Goal: Task Accomplishment & Management: Use online tool/utility

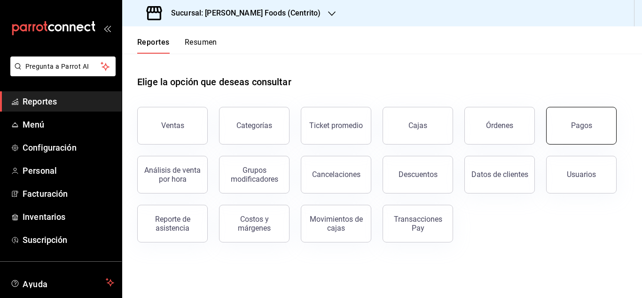
click at [603, 124] on button "Pagos" at bounding box center [581, 126] width 71 height 38
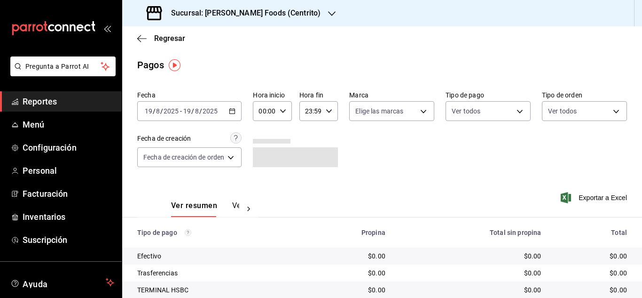
click at [235, 112] on \(Stroke\) "button" at bounding box center [232, 111] width 6 height 5
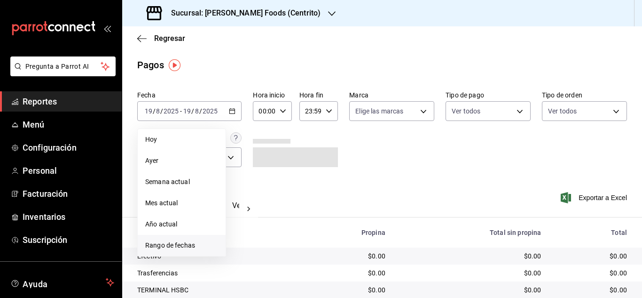
click at [182, 242] on span "Rango de fechas" at bounding box center [181, 245] width 73 height 10
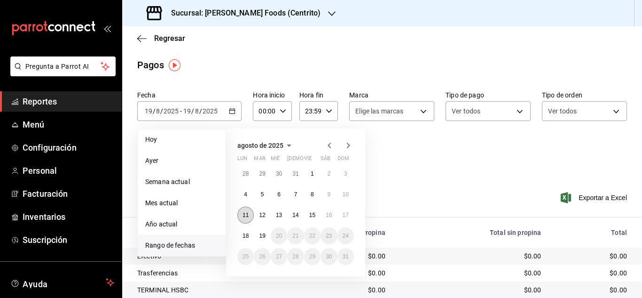
click at [245, 210] on button "11" at bounding box center [245, 214] width 16 height 17
click at [348, 214] on abbr "17" at bounding box center [346, 215] width 6 height 7
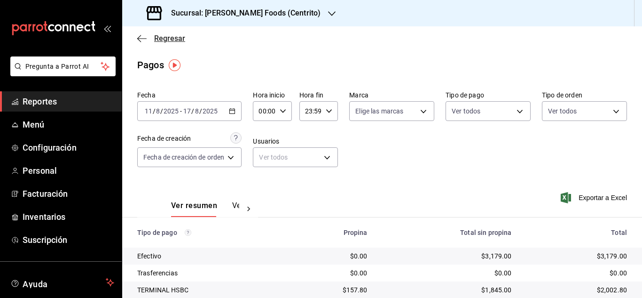
click at [142, 39] on icon "button" at bounding box center [141, 38] width 9 height 8
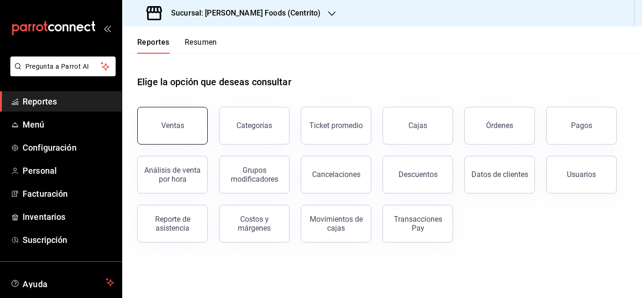
click at [153, 125] on button "Ventas" at bounding box center [172, 126] width 71 height 38
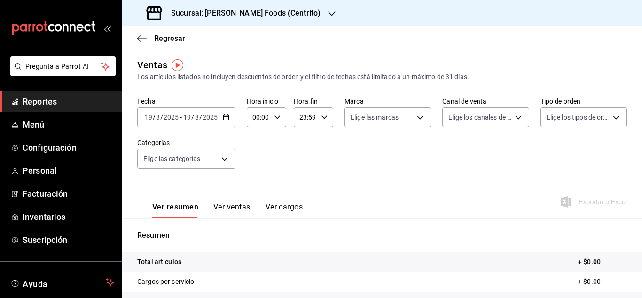
click at [228, 116] on \(Stroke\) "button" at bounding box center [226, 117] width 6 height 5
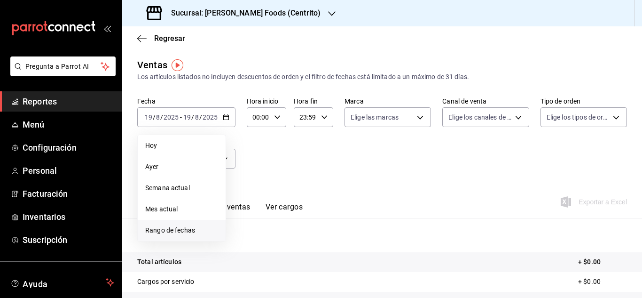
click at [171, 231] on span "Rango de fechas" at bounding box center [181, 230] width 73 height 10
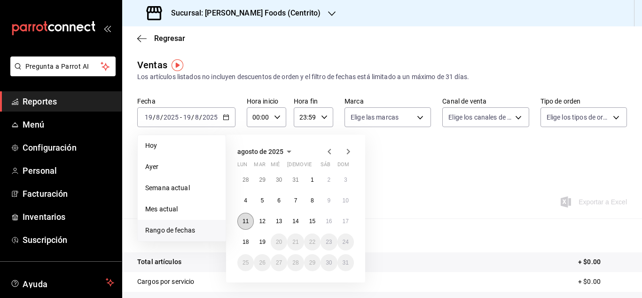
click at [243, 225] on button "11" at bounding box center [245, 220] width 16 height 17
click at [345, 223] on abbr "17" at bounding box center [346, 221] width 6 height 7
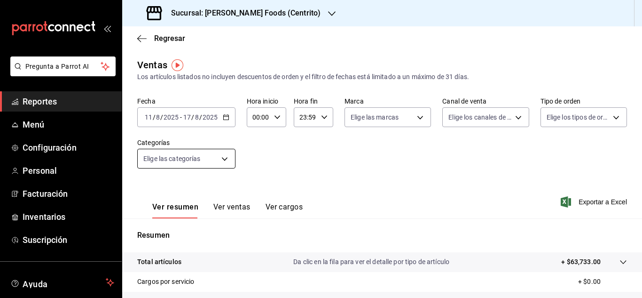
click at [225, 159] on body "Pregunta a Parrot AI Reportes Menú Configuración Personal Facturación Inventari…" at bounding box center [321, 149] width 642 height 298
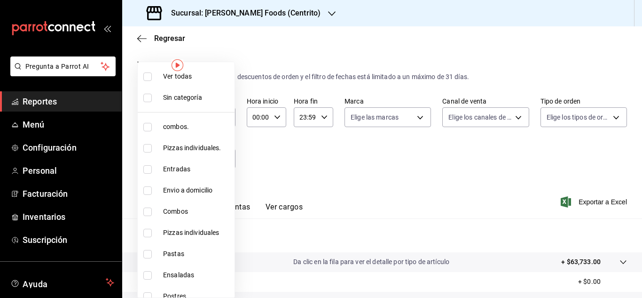
click at [148, 125] on input "checkbox" at bounding box center [147, 127] width 8 height 8
checkbox input "true"
type input "c088a1a8-8630-4764-958b-953a4c05b1cf"
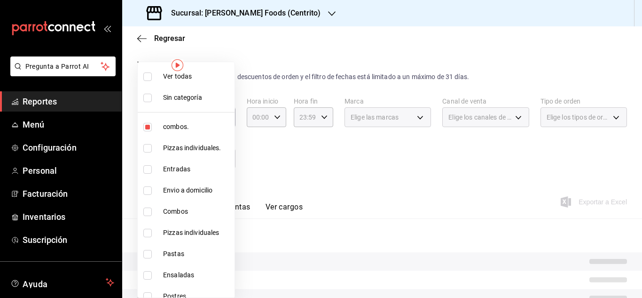
click at [149, 152] on input "checkbox" at bounding box center [147, 148] width 8 height 8
checkbox input "true"
type input "c088a1a8-8630-4764-958b-953a4c05b1cf,6a96dfc4-ee1d-4bef-9a2a-fa523acc11eb"
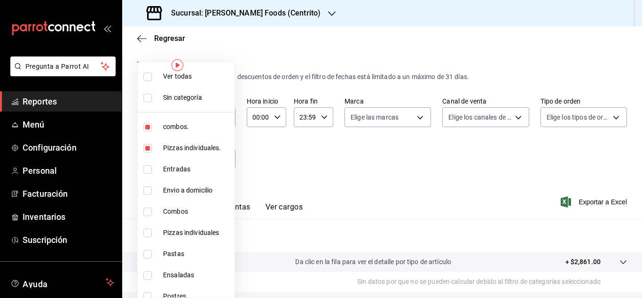
click at [150, 234] on input "checkbox" at bounding box center [147, 232] width 8 height 8
checkbox input "true"
type input "c088a1a8-8630-4764-958b-953a4c05b1cf,6a96dfc4-ee1d-4bef-9a2a-fa523acc11eb,5bdb1…"
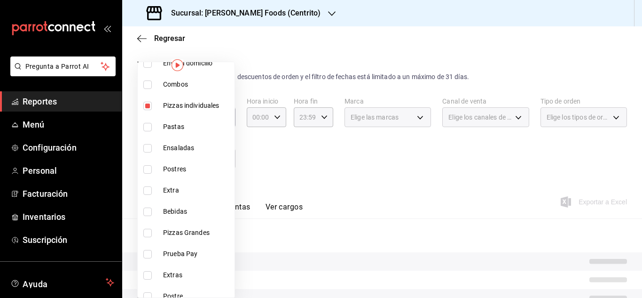
scroll to position [130, 0]
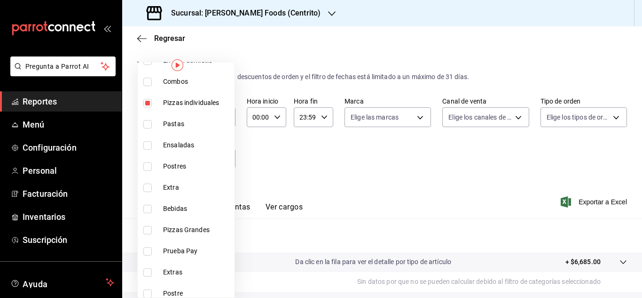
click at [152, 232] on label at bounding box center [149, 230] width 12 height 8
click at [152, 232] on input "checkbox" at bounding box center [147, 230] width 8 height 8
checkbox input "false"
type input "c088a1a8-8630-4764-958b-953a4c05b1cf,6a96dfc4-ee1d-4bef-9a2a-fa523acc11eb,5bdb1…"
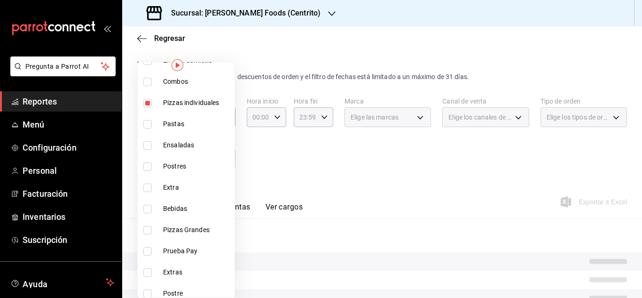
scroll to position [179, 0]
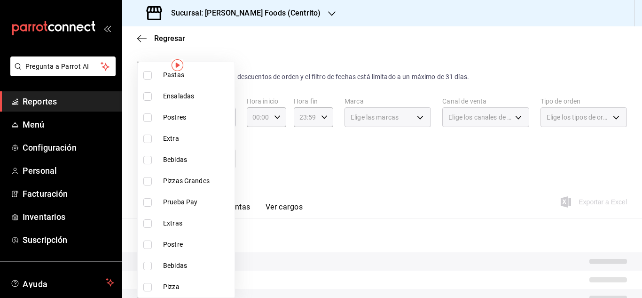
click at [149, 184] on input "checkbox" at bounding box center [147, 181] width 8 height 8
checkbox input "true"
type input "c088a1a8-8630-4764-958b-953a4c05b1cf,6a96dfc4-ee1d-4bef-9a2a-fa523acc11eb,5bdb1…"
click at [145, 289] on input "checkbox" at bounding box center [147, 286] width 8 height 8
checkbox input "true"
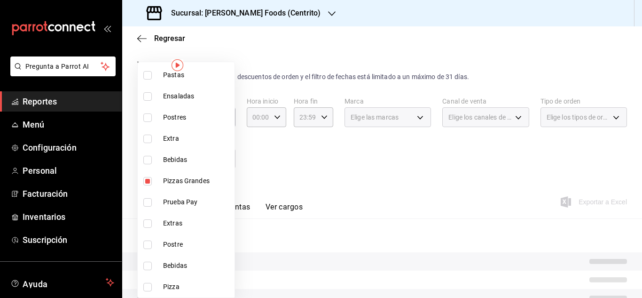
type input "c088a1a8-8630-4764-958b-953a4c05b1cf,6a96dfc4-ee1d-4bef-9a2a-fa523acc11eb,5bdb1…"
click at [339, 197] on div at bounding box center [321, 149] width 642 height 298
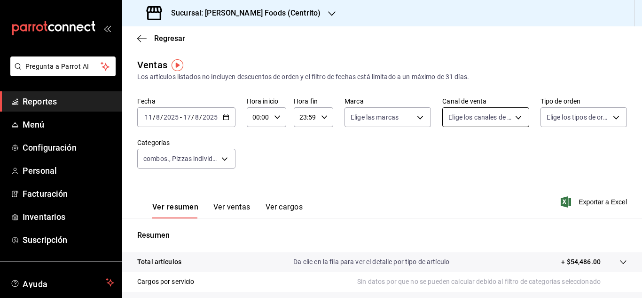
click at [509, 122] on body "Pregunta a Parrot AI Reportes Menú Configuración Personal Facturación Inventari…" at bounding box center [321, 149] width 642 height 298
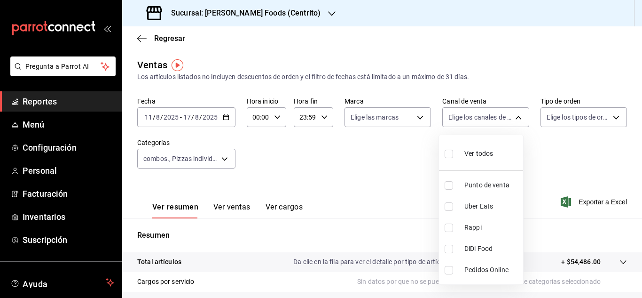
click at [448, 186] on input "checkbox" at bounding box center [449, 185] width 8 height 8
checkbox input "true"
type input "PARROT"
click at [377, 190] on div at bounding box center [321, 149] width 642 height 298
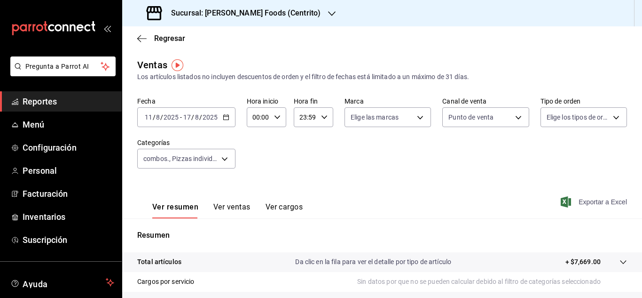
click at [586, 207] on span "Exportar a Excel" at bounding box center [595, 201] width 64 height 11
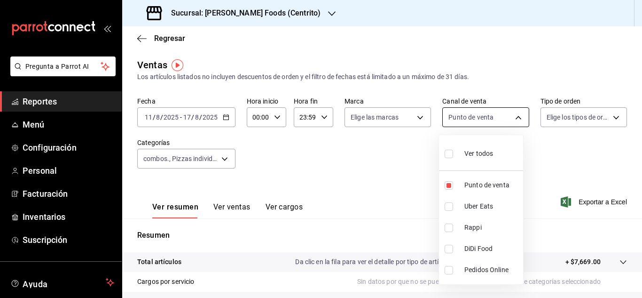
click at [514, 123] on body "Pregunta a Parrot AI Reportes Menú Configuración Personal Facturación Inventari…" at bounding box center [321, 149] width 642 height 298
click at [450, 186] on input "checkbox" at bounding box center [449, 185] width 8 height 8
checkbox input "false"
click at [447, 211] on li "Uber Eats" at bounding box center [481, 206] width 84 height 21
type input "UBER_EATS"
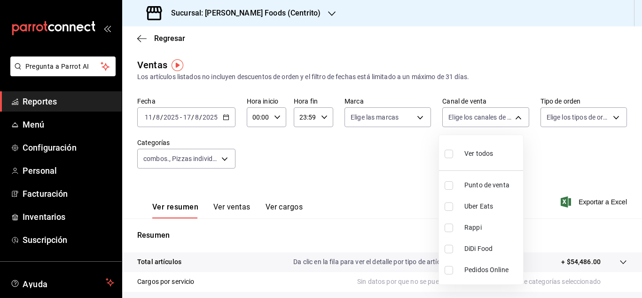
checkbox input "true"
click at [392, 180] on div at bounding box center [321, 149] width 642 height 298
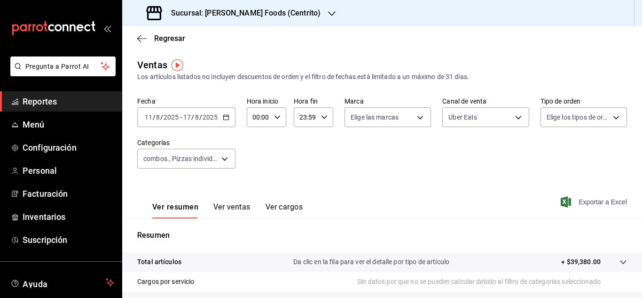
click at [585, 204] on span "Exportar a Excel" at bounding box center [595, 201] width 64 height 11
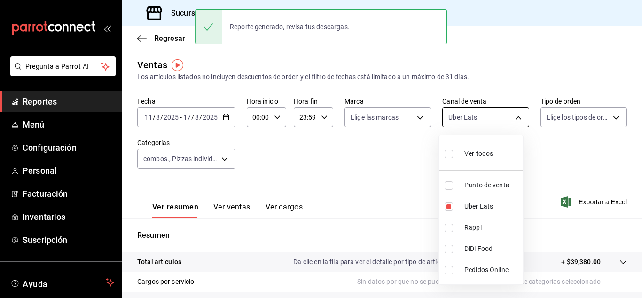
click at [505, 113] on body "Pregunta a Parrot AI Reportes Menú Configuración Personal Facturación Inventari…" at bounding box center [321, 149] width 642 height 298
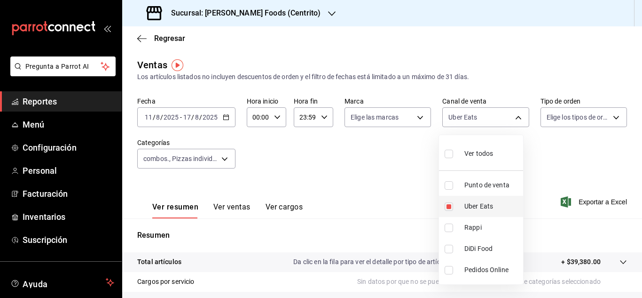
click at [452, 200] on li "Uber Eats" at bounding box center [481, 206] width 84 height 21
checkbox input "false"
click at [447, 230] on input "checkbox" at bounding box center [449, 227] width 8 height 8
checkbox input "true"
type input "RAPPI"
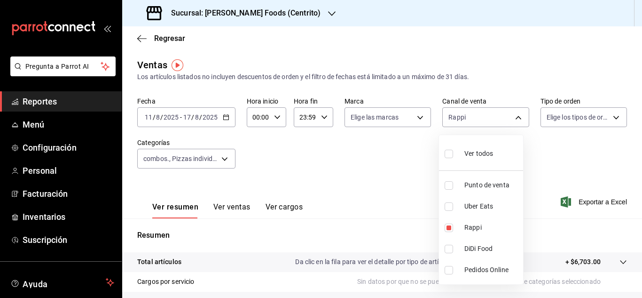
click at [401, 188] on div at bounding box center [321, 149] width 642 height 298
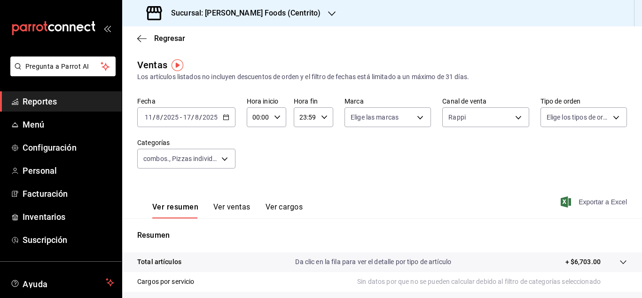
click at [586, 202] on span "Exportar a Excel" at bounding box center [595, 201] width 64 height 11
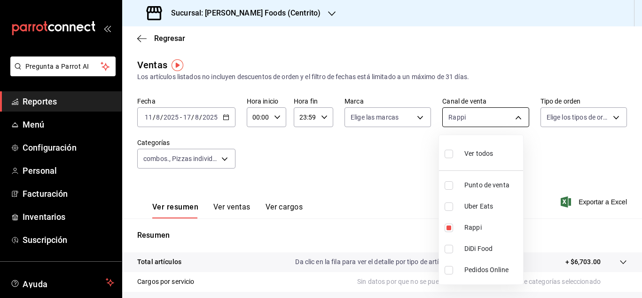
click at [507, 118] on body "Pregunta a Parrot AI Reportes Menú Configuración Personal Facturación Inventari…" at bounding box center [321, 149] width 642 height 298
drag, startPoint x: 447, startPoint y: 211, endPoint x: 448, endPoint y: 227, distance: 16.5
click at [448, 227] on ul "Ver todos Punto de venta Uber Eats Rappi DiDi Food Pedidos Online" at bounding box center [481, 209] width 84 height 149
click at [448, 227] on input "checkbox" at bounding box center [449, 227] width 8 height 8
checkbox input "false"
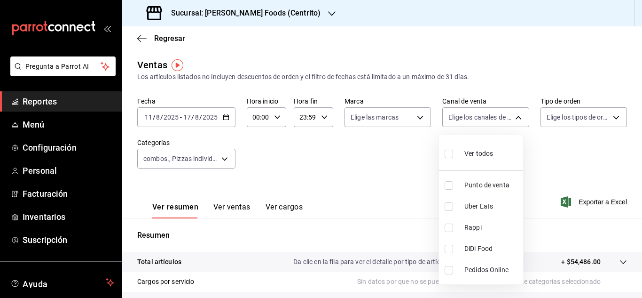
click at [447, 249] on input "checkbox" at bounding box center [449, 248] width 8 height 8
checkbox input "true"
type input "DIDI_FOOD"
click at [391, 172] on div at bounding box center [321, 149] width 642 height 298
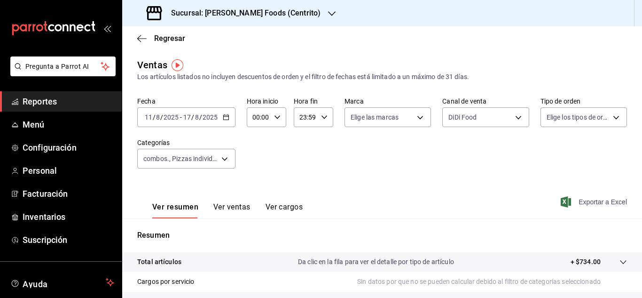
click at [592, 206] on span "Exportar a Excel" at bounding box center [595, 201] width 64 height 11
click at [313, 56] on main "Regresar Ventas Los artículos listados no incluyen descuentos de orden y el fil…" at bounding box center [382, 238] width 520 height 424
click at [138, 39] on icon "button" at bounding box center [141, 38] width 9 height 8
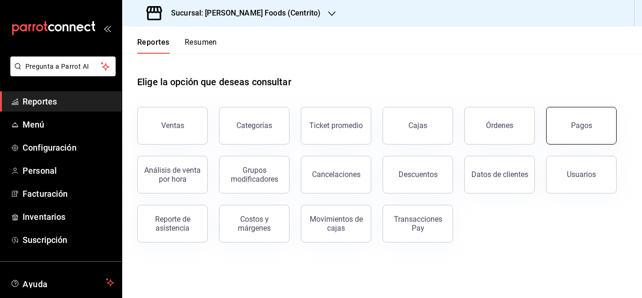
click at [567, 118] on button "Pagos" at bounding box center [581, 126] width 71 height 38
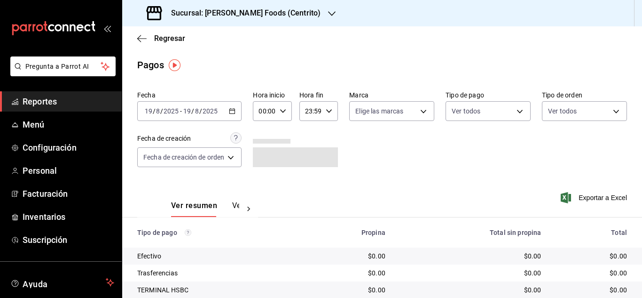
click at [234, 111] on icon "button" at bounding box center [232, 111] width 7 height 7
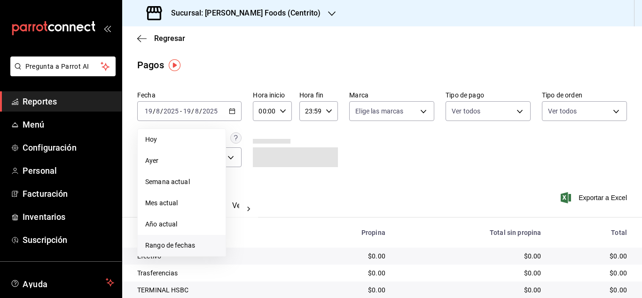
click at [173, 247] on span "Rango de fechas" at bounding box center [181, 245] width 73 height 10
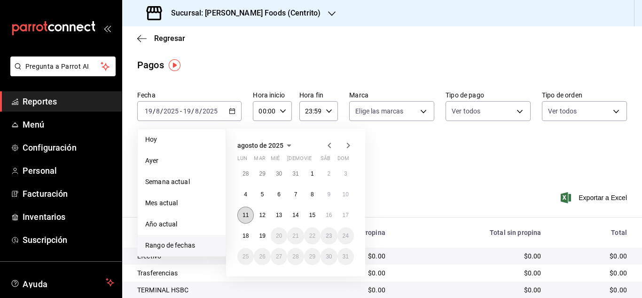
click at [246, 219] on button "11" at bounding box center [245, 214] width 16 height 17
click at [347, 215] on abbr "17" at bounding box center [346, 215] width 6 height 7
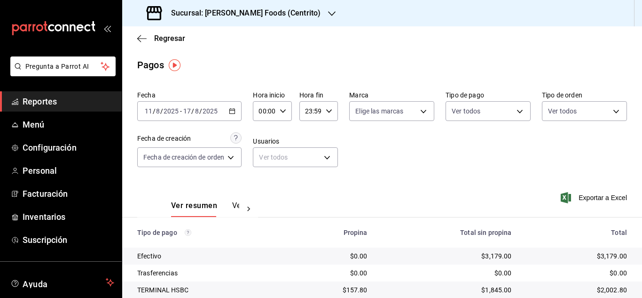
click at [422, 182] on div "Ver resumen Ver pagos Exportar a Excel" at bounding box center [382, 203] width 520 height 50
